Goal: Check status: Check status

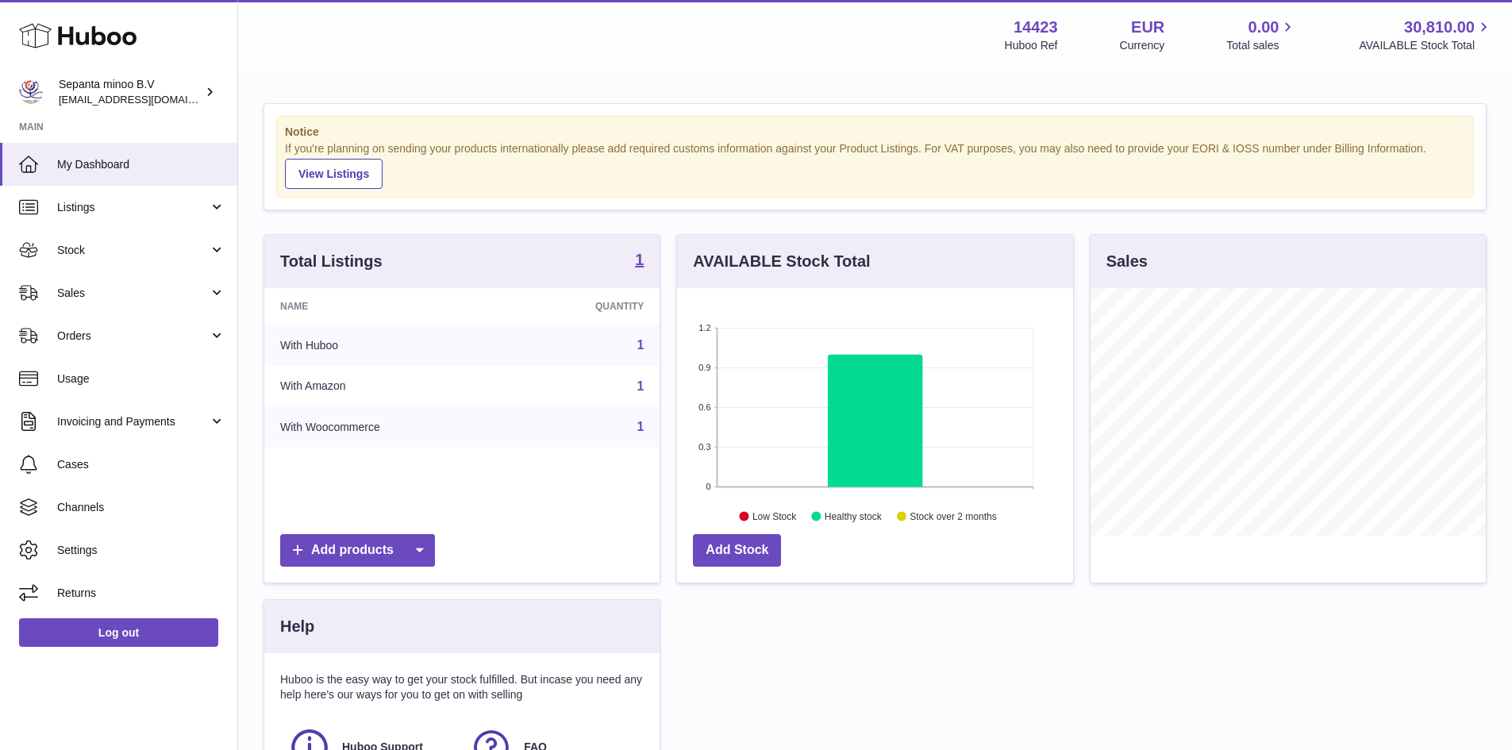
scroll to position [248, 396]
click at [166, 336] on span "Orders" at bounding box center [133, 336] width 152 height 15
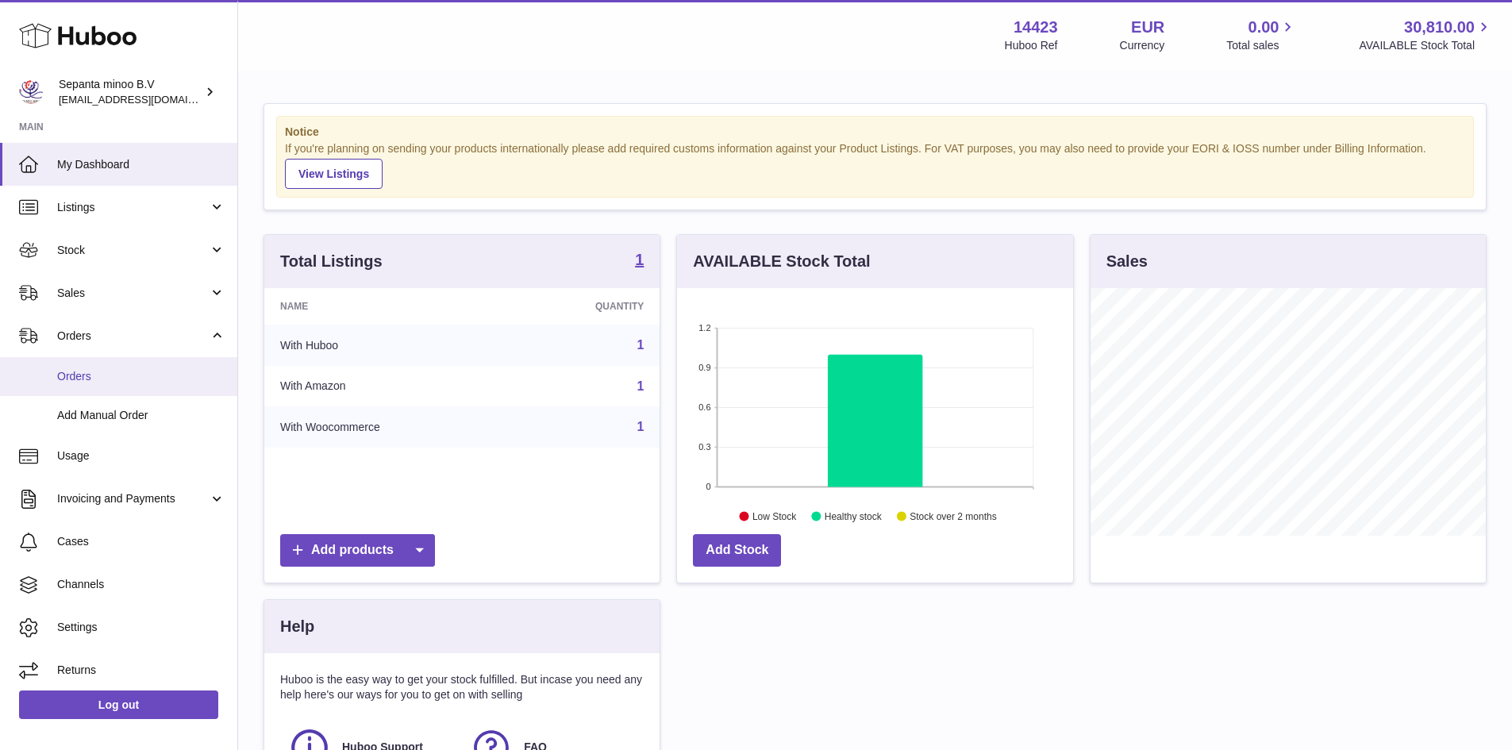
click at [175, 374] on span "Orders" at bounding box center [141, 376] width 168 height 15
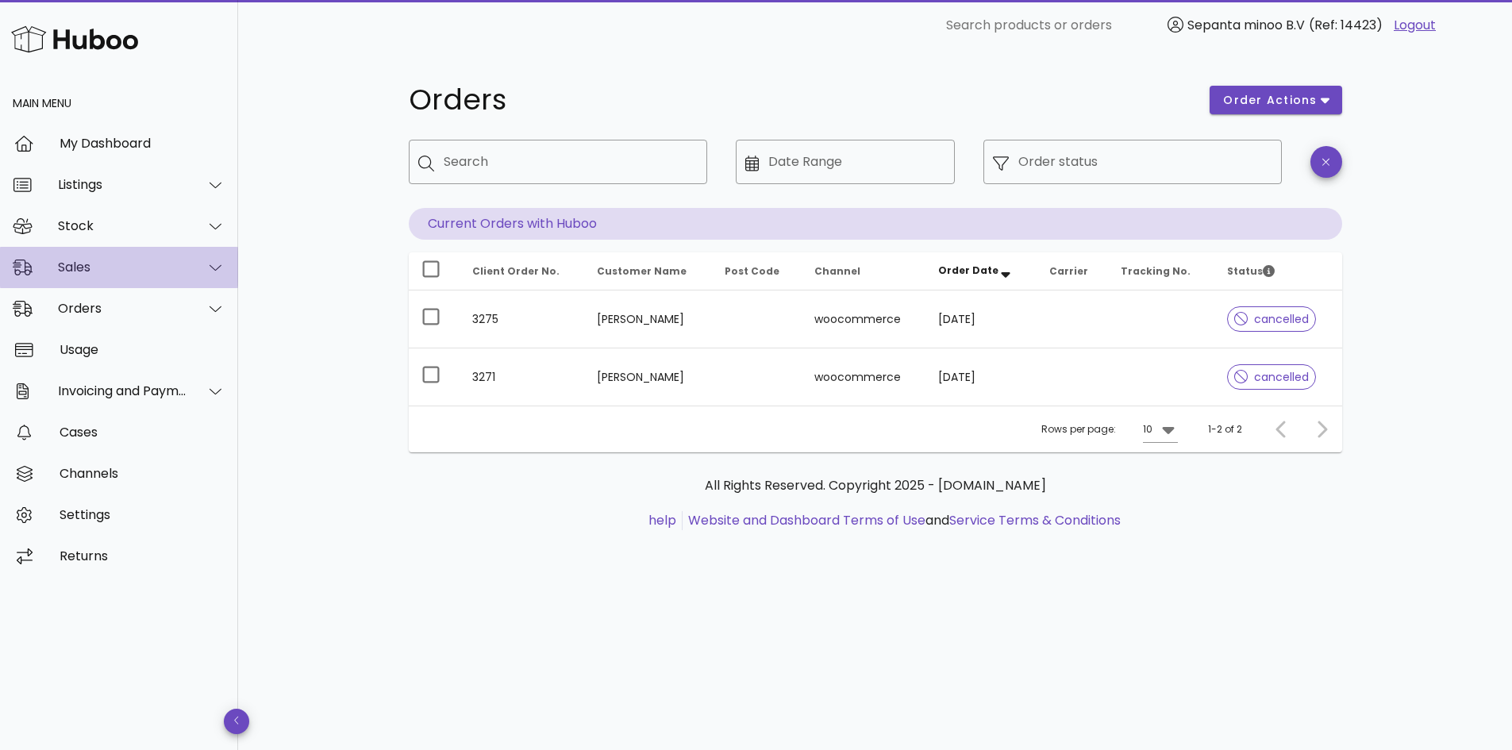
click at [129, 277] on div "Sales" at bounding box center [119, 267] width 238 height 41
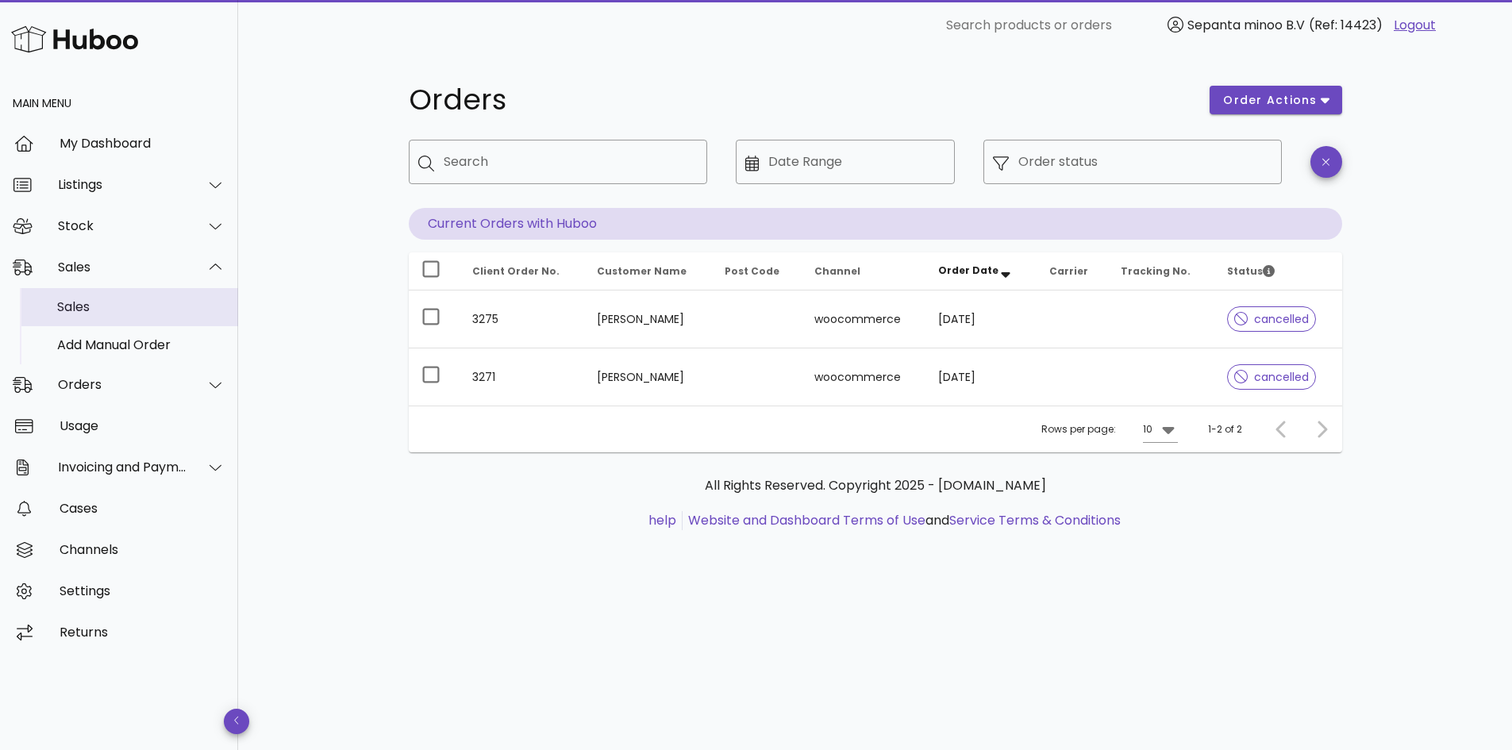
click at [122, 306] on div "Sales" at bounding box center [141, 306] width 168 height 15
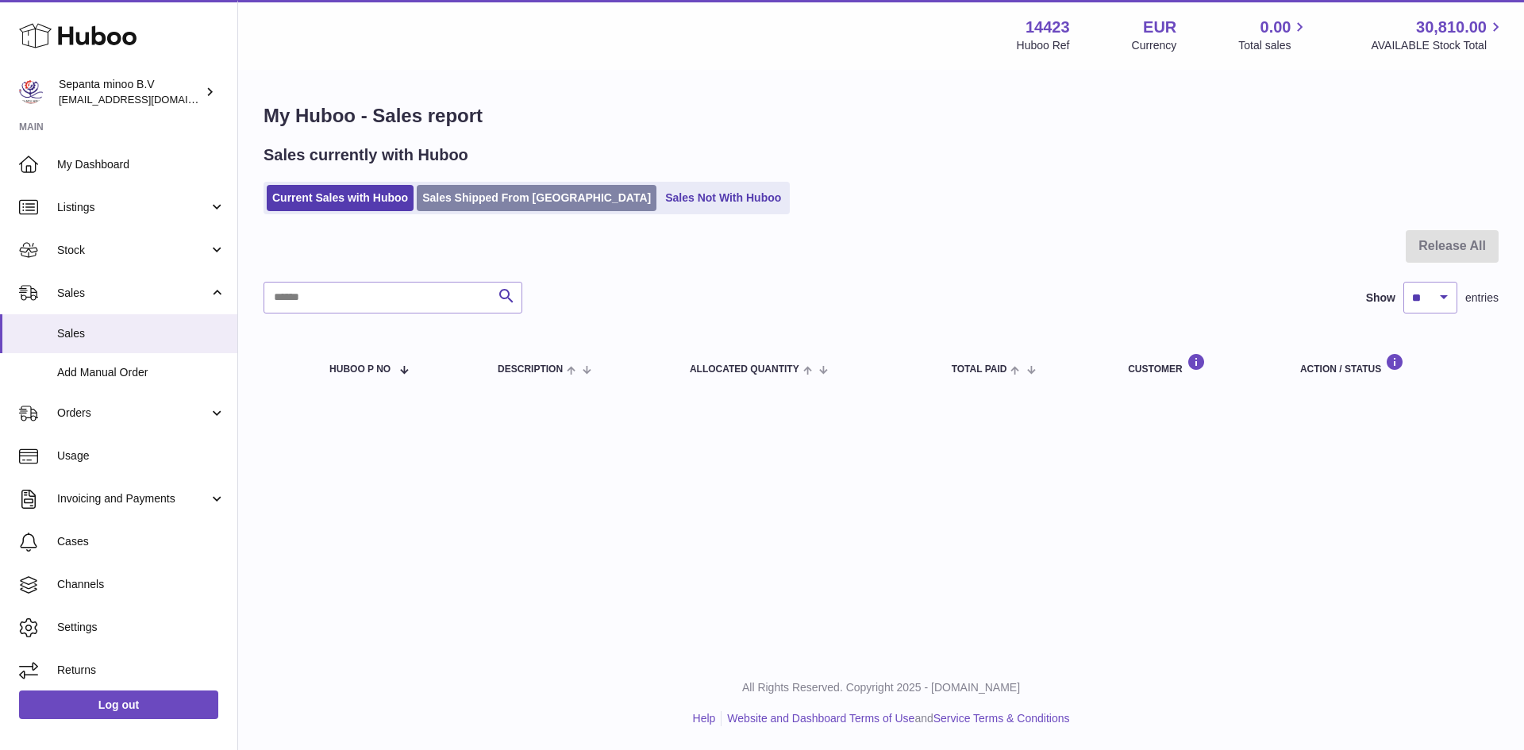
click at [464, 201] on link "Sales Shipped From [GEOGRAPHIC_DATA]" at bounding box center [537, 198] width 240 height 26
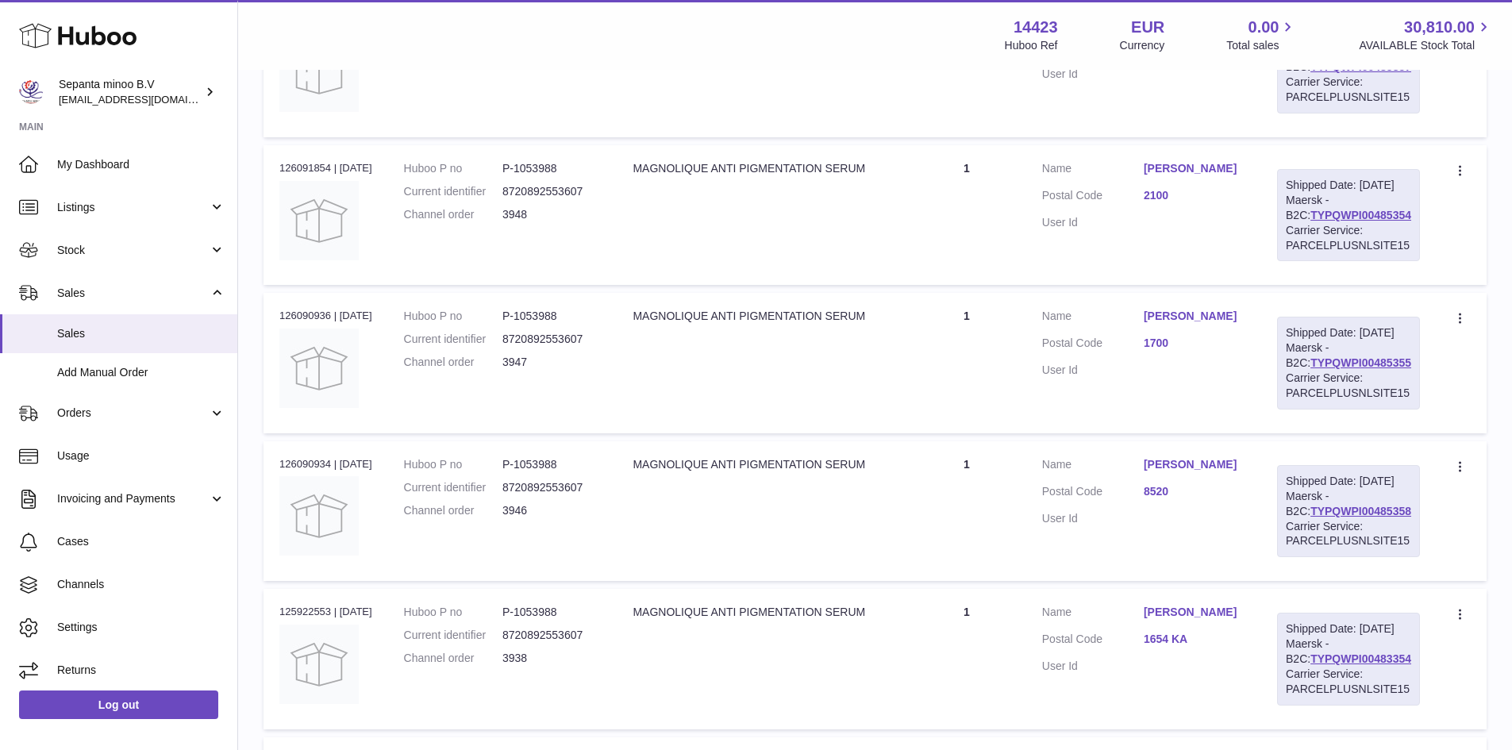
scroll to position [714, 0]
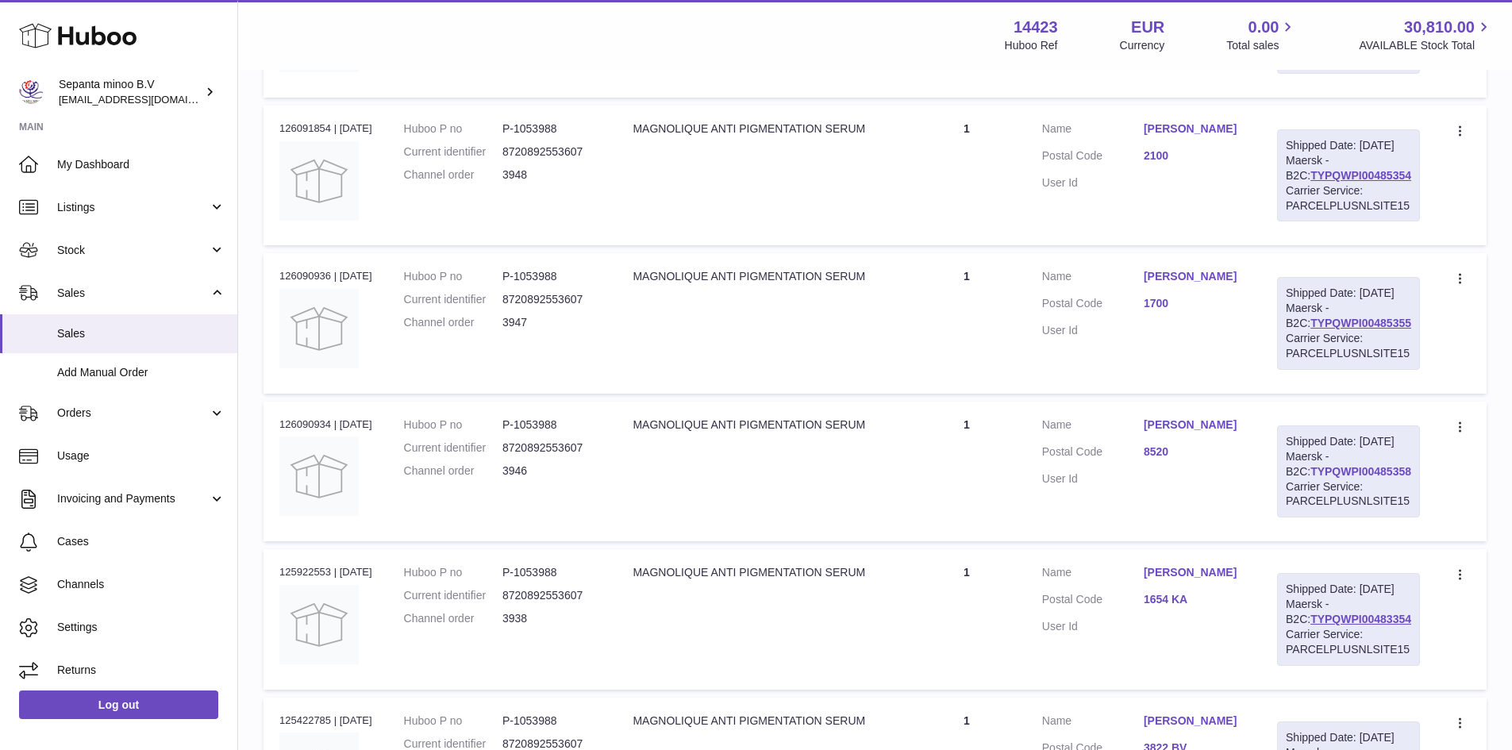
click at [1322, 478] on link "TYPQWPI00485358" at bounding box center [1361, 471] width 101 height 13
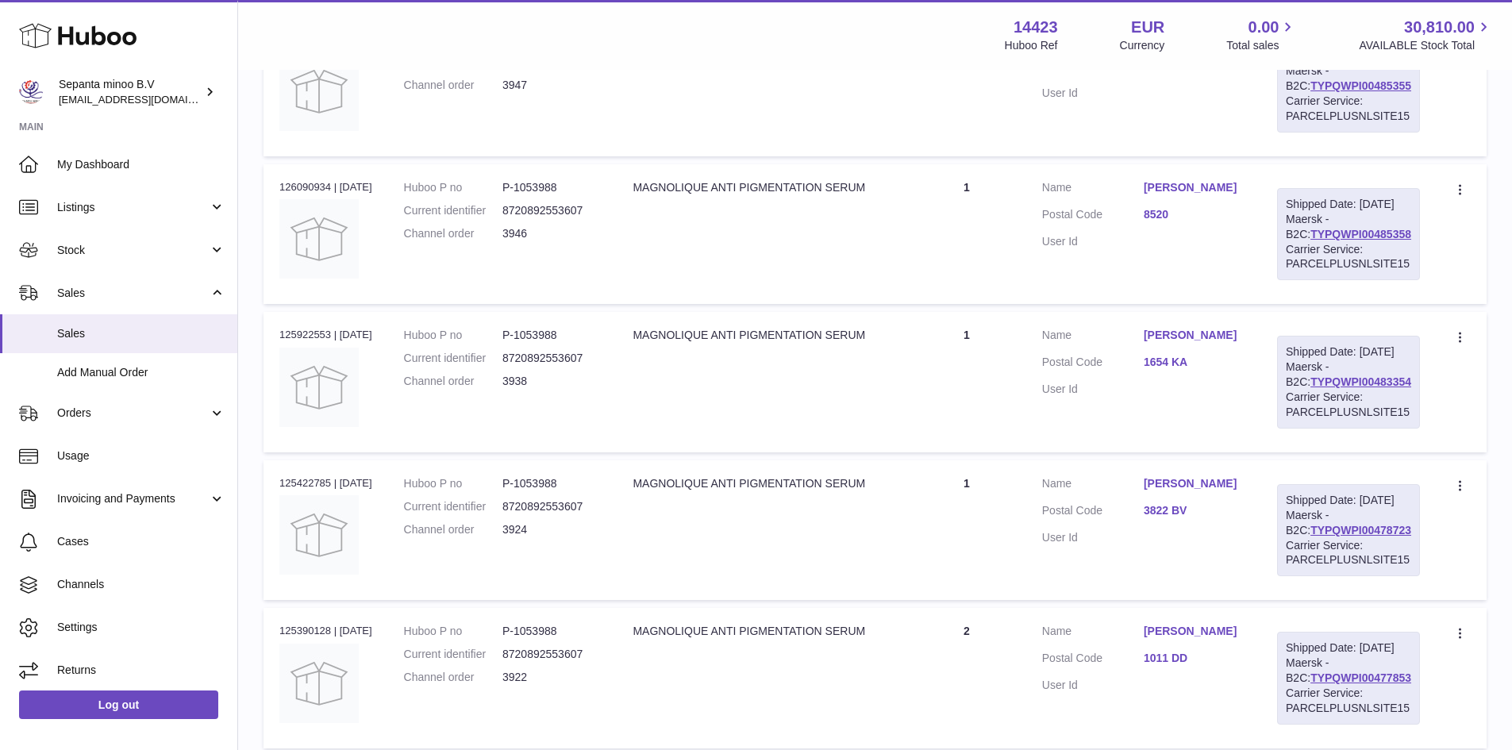
scroll to position [953, 0]
click at [1367, 387] on link "TYPQWPI00483354" at bounding box center [1361, 381] width 101 height 13
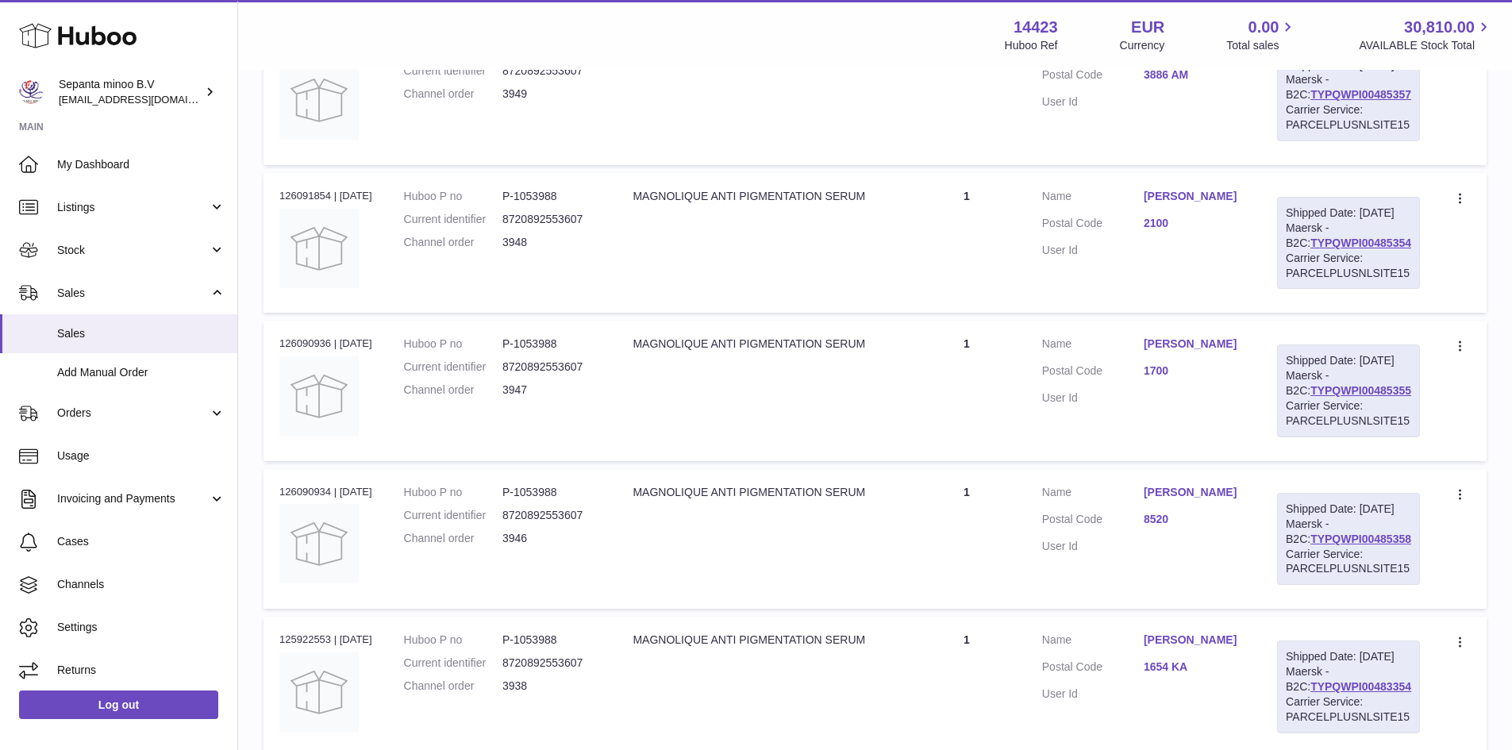
scroll to position [635, 0]
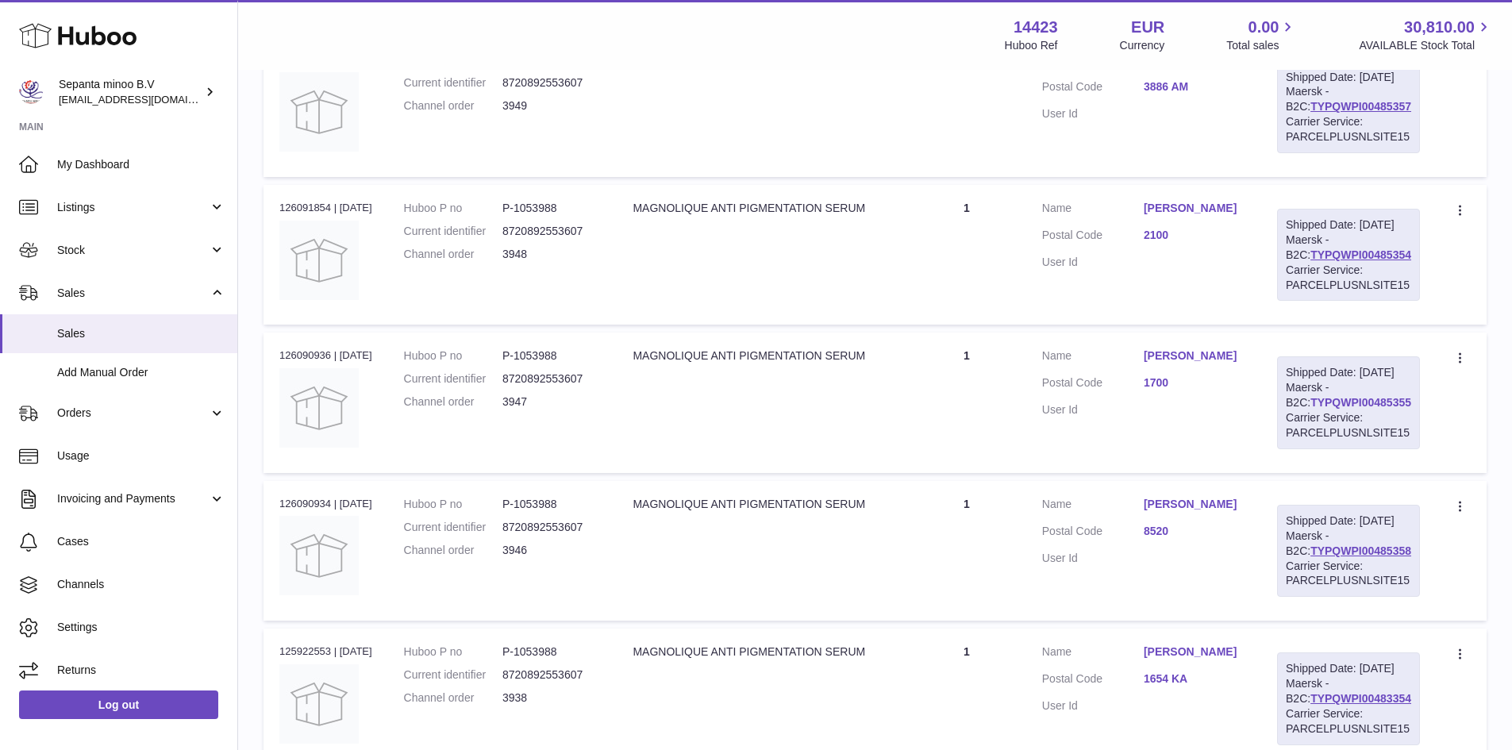
click at [1330, 409] on link "TYPQWPI00485355" at bounding box center [1361, 402] width 101 height 13
click at [1332, 261] on link "TYPQWPI00485354" at bounding box center [1361, 254] width 101 height 13
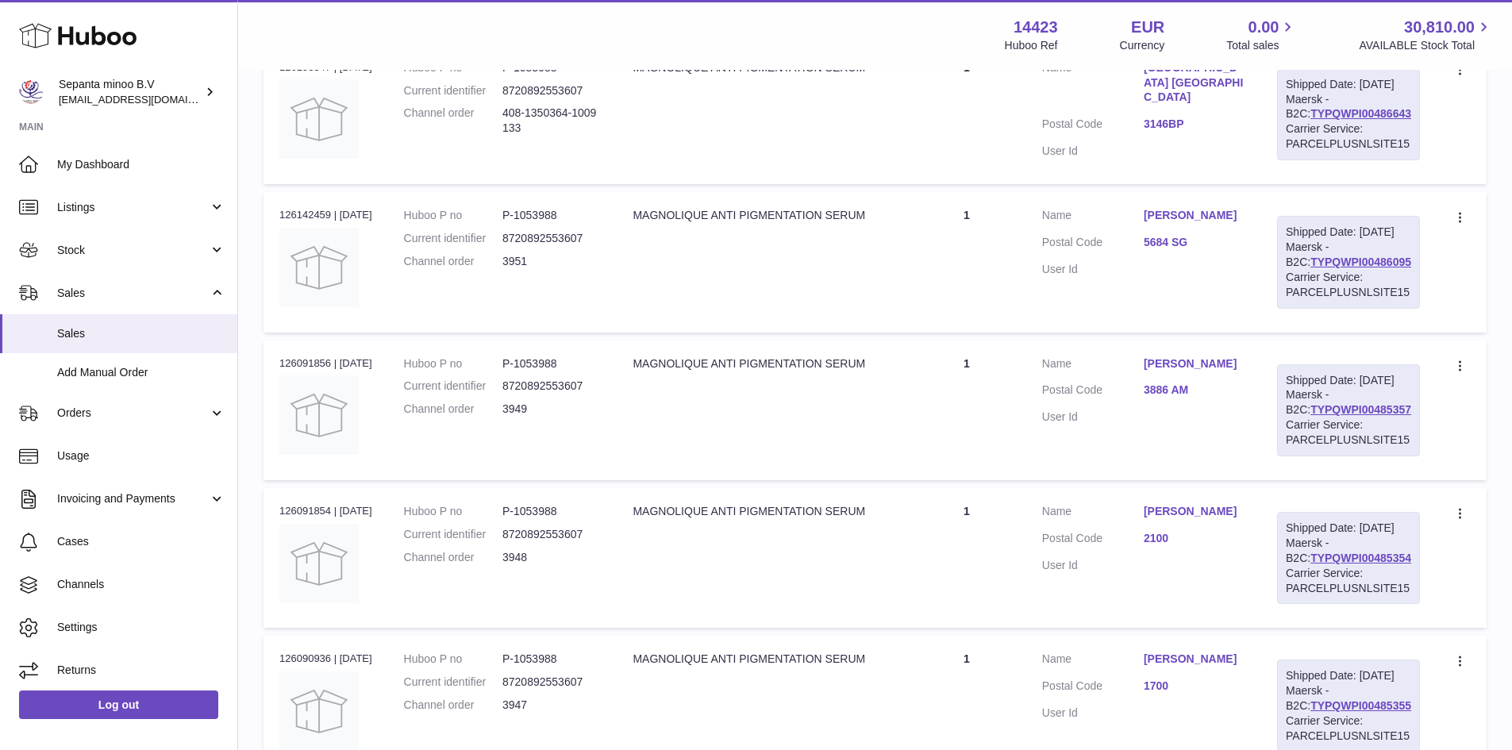
scroll to position [318, 0]
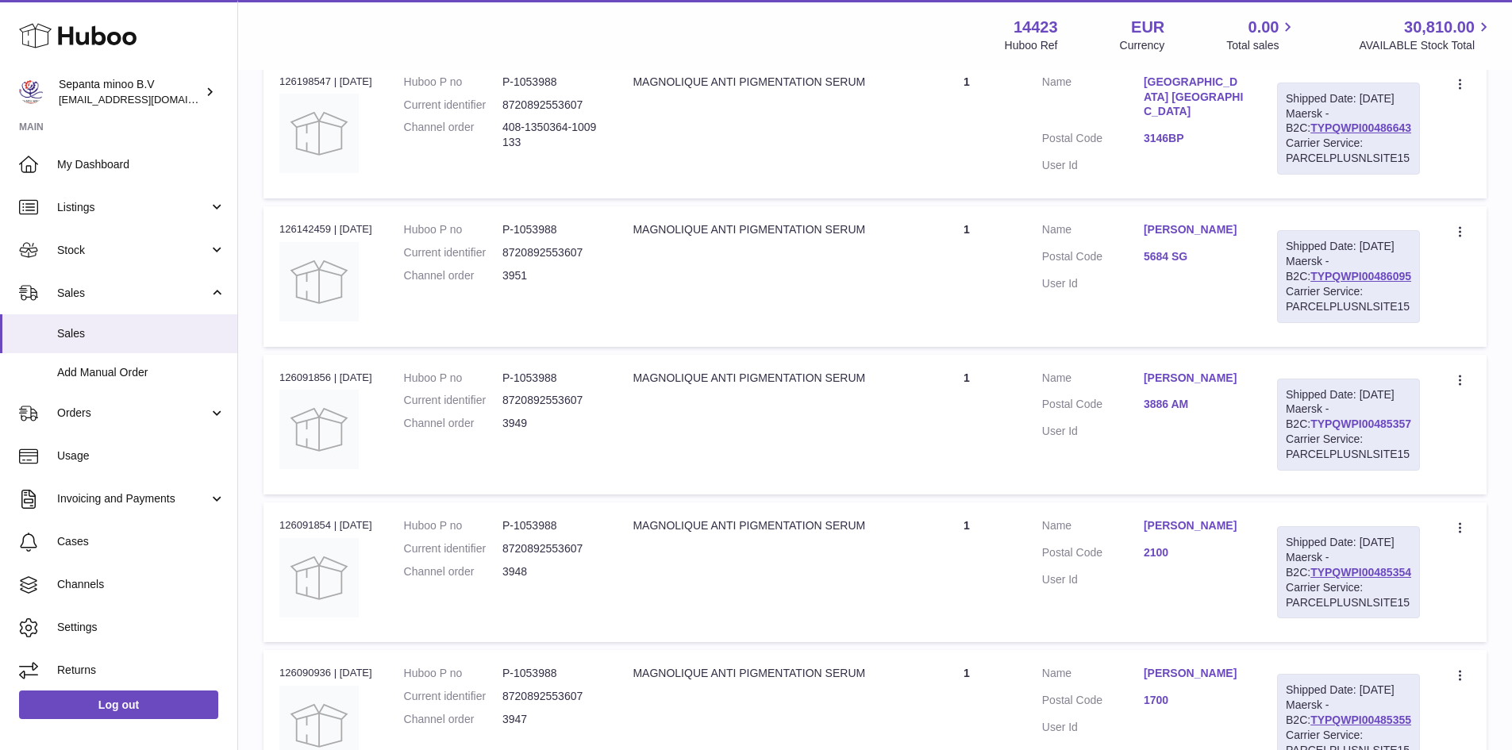
click at [1328, 430] on link "TYPQWPI00485357" at bounding box center [1361, 424] width 101 height 13
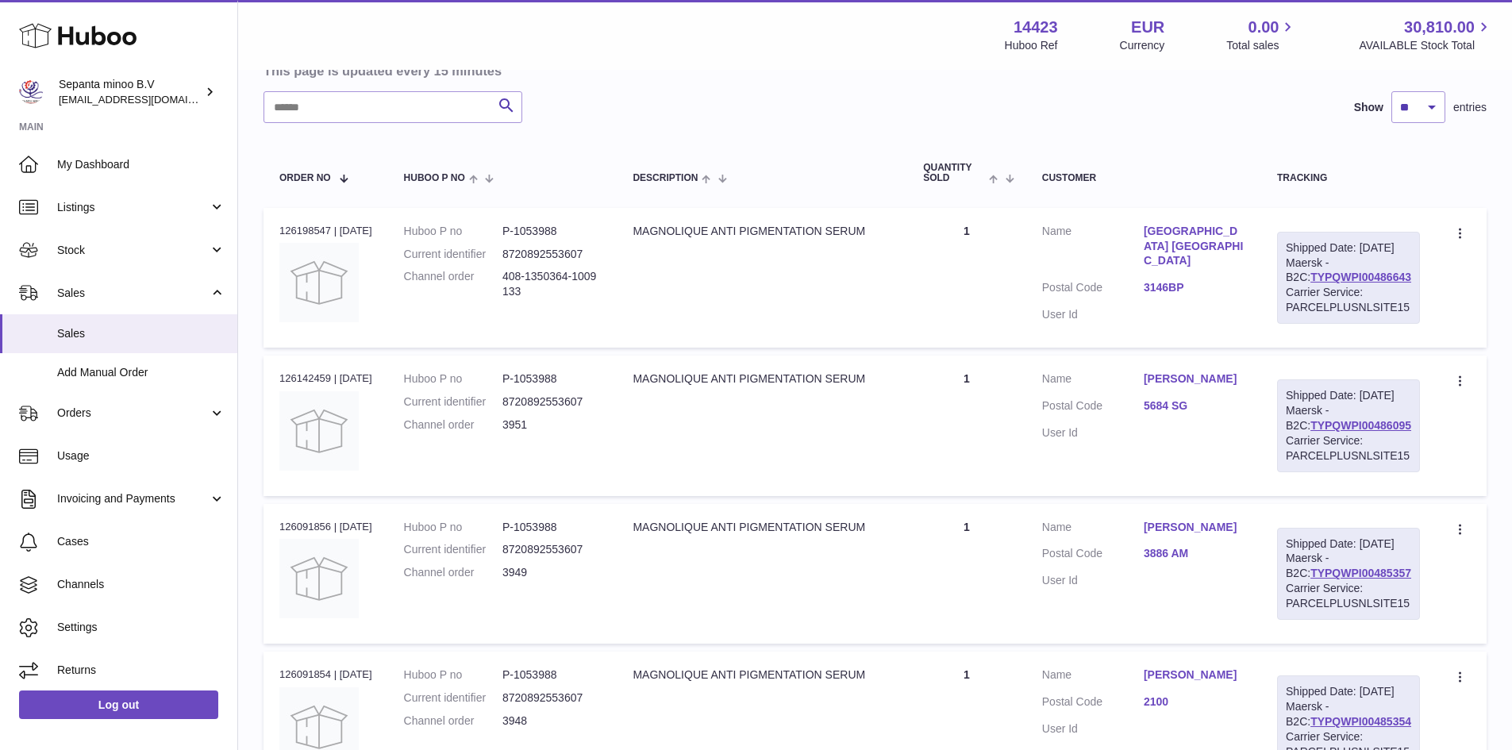
scroll to position [159, 0]
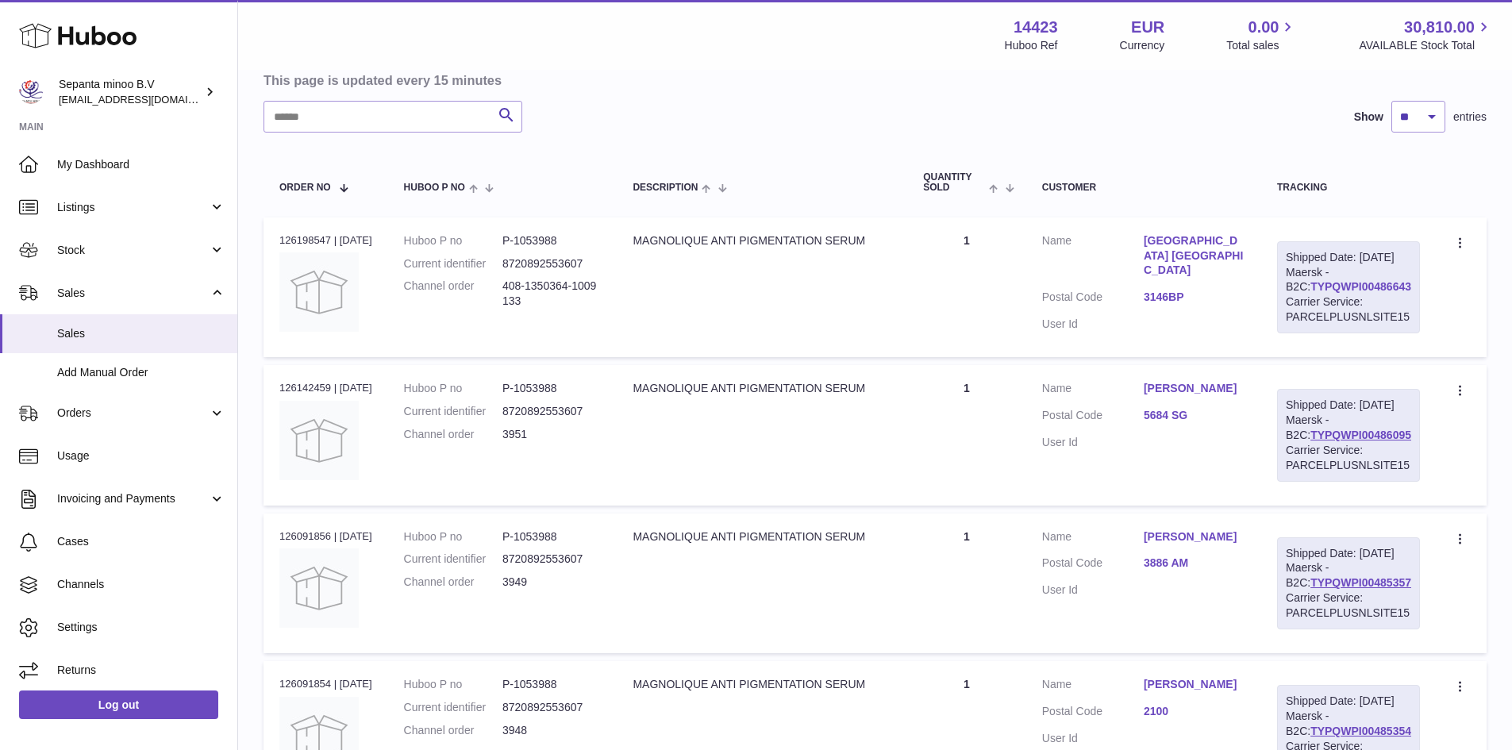
click at [1326, 293] on link "TYPQWPI00486643" at bounding box center [1361, 286] width 101 height 13
click at [1318, 441] on link "TYPQWPI00486095" at bounding box center [1361, 435] width 101 height 13
